Goal: Task Accomplishment & Management: Use online tool/utility

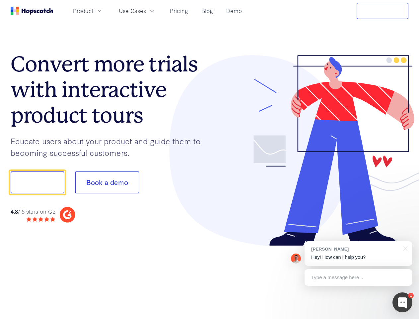
click at [210, 159] on div at bounding box center [309, 150] width 199 height 191
click at [94, 11] on span "Product" at bounding box center [83, 11] width 21 height 8
click at [146, 11] on span "Use Cases" at bounding box center [132, 11] width 27 height 8
click at [383, 11] on button "Free Trial" at bounding box center [383, 11] width 52 height 17
click at [37, 182] on button "Show me!" at bounding box center [38, 182] width 54 height 22
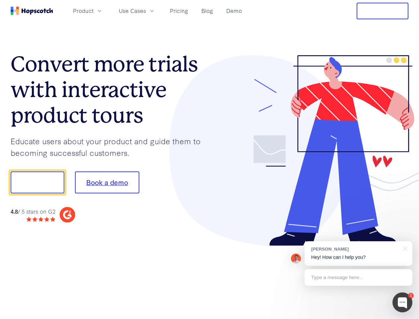
click at [107, 182] on button "Book a demo" at bounding box center [107, 182] width 64 height 22
click at [403, 302] on div at bounding box center [403, 302] width 20 height 20
click at [358, 253] on div "[PERSON_NAME] Hey! How can I help you?" at bounding box center [359, 253] width 108 height 25
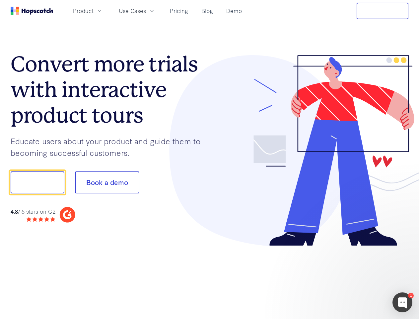
click at [404, 248] on div at bounding box center [350, 181] width 124 height 221
click at [358, 277] on div at bounding box center [350, 226] width 124 height 132
